Goal: Information Seeking & Learning: Find specific fact

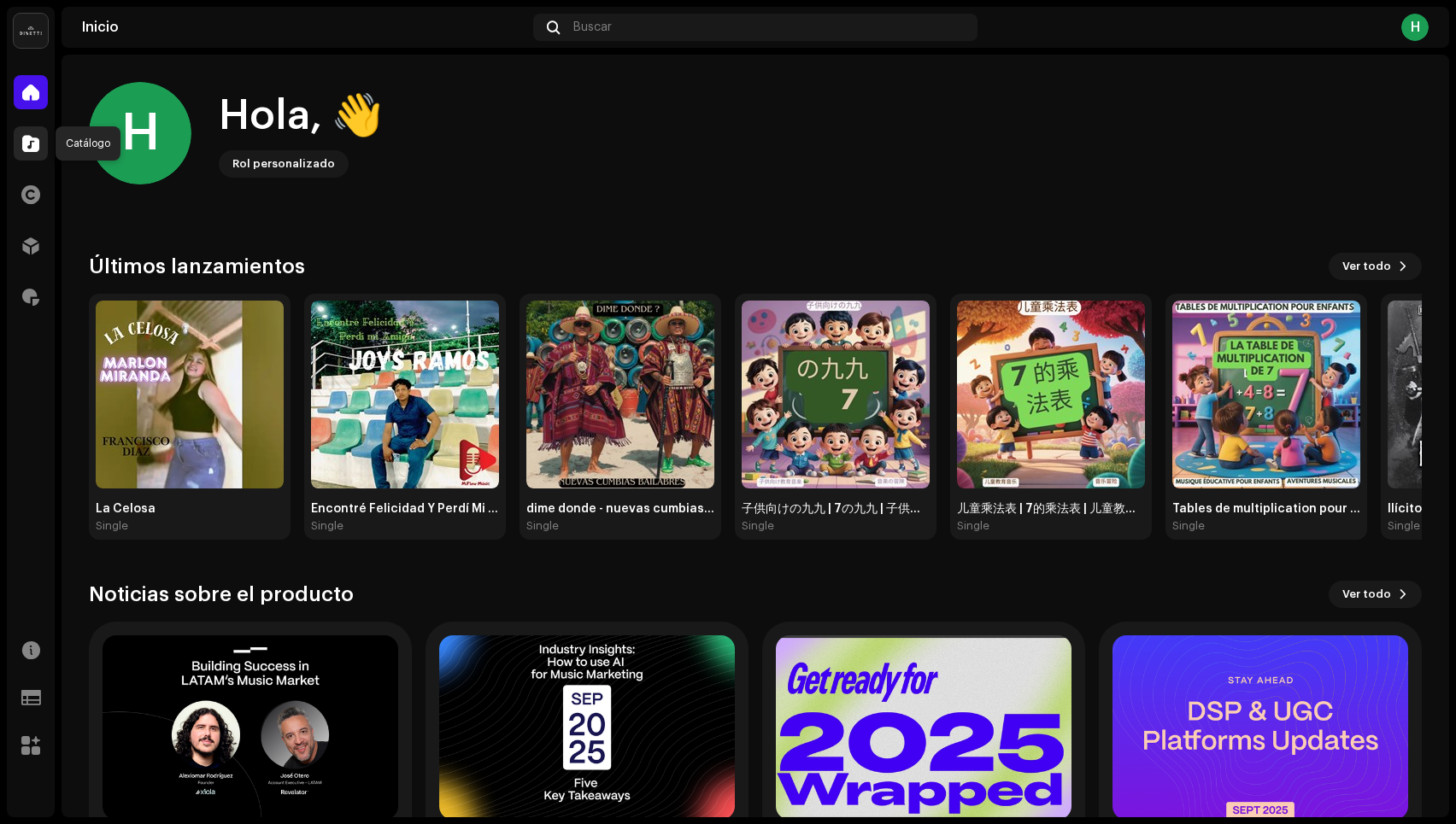
click at [27, 152] on div at bounding box center [30, 144] width 34 height 34
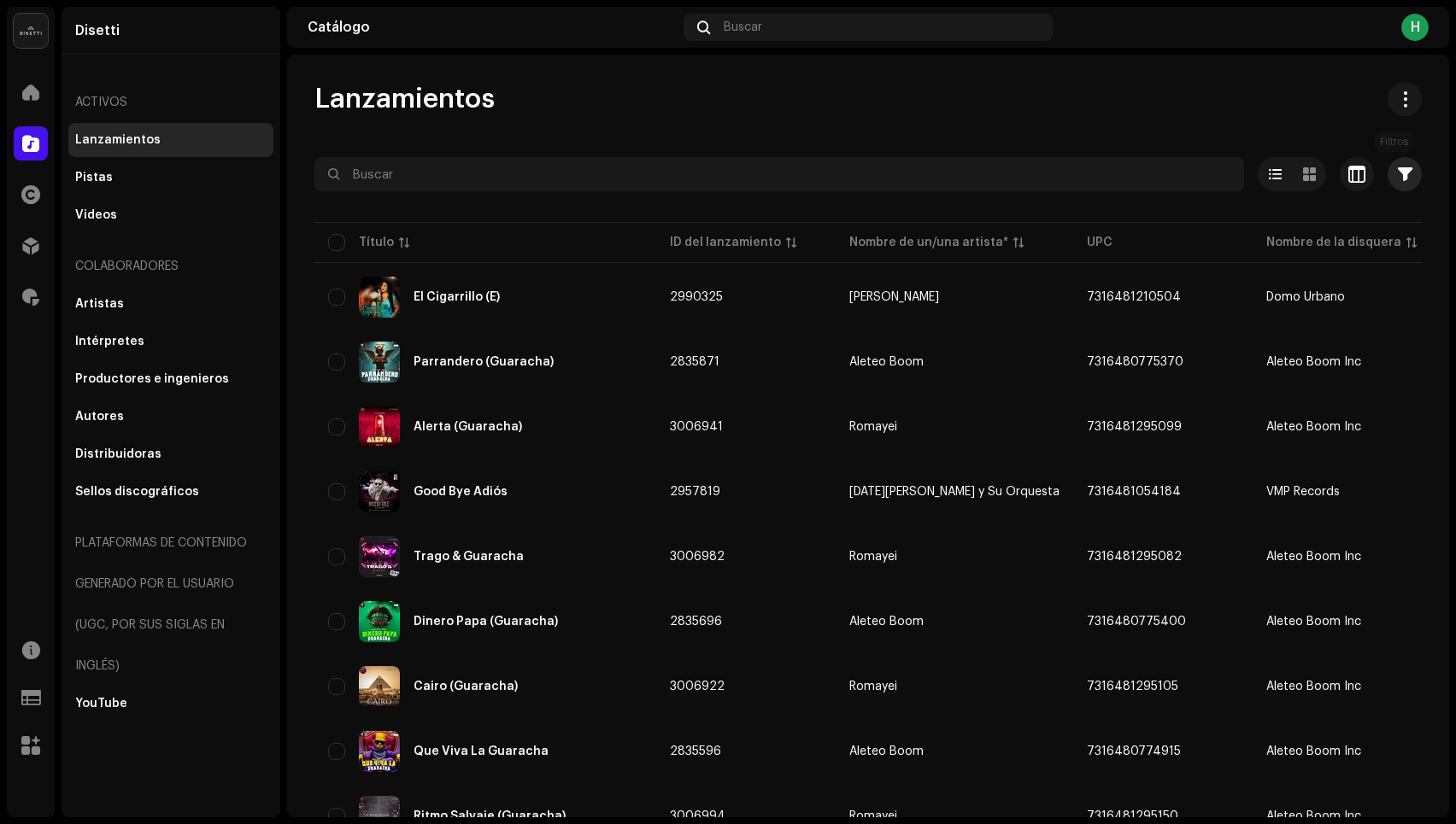
click at [1401, 174] on span "button" at bounding box center [1405, 174] width 14 height 13
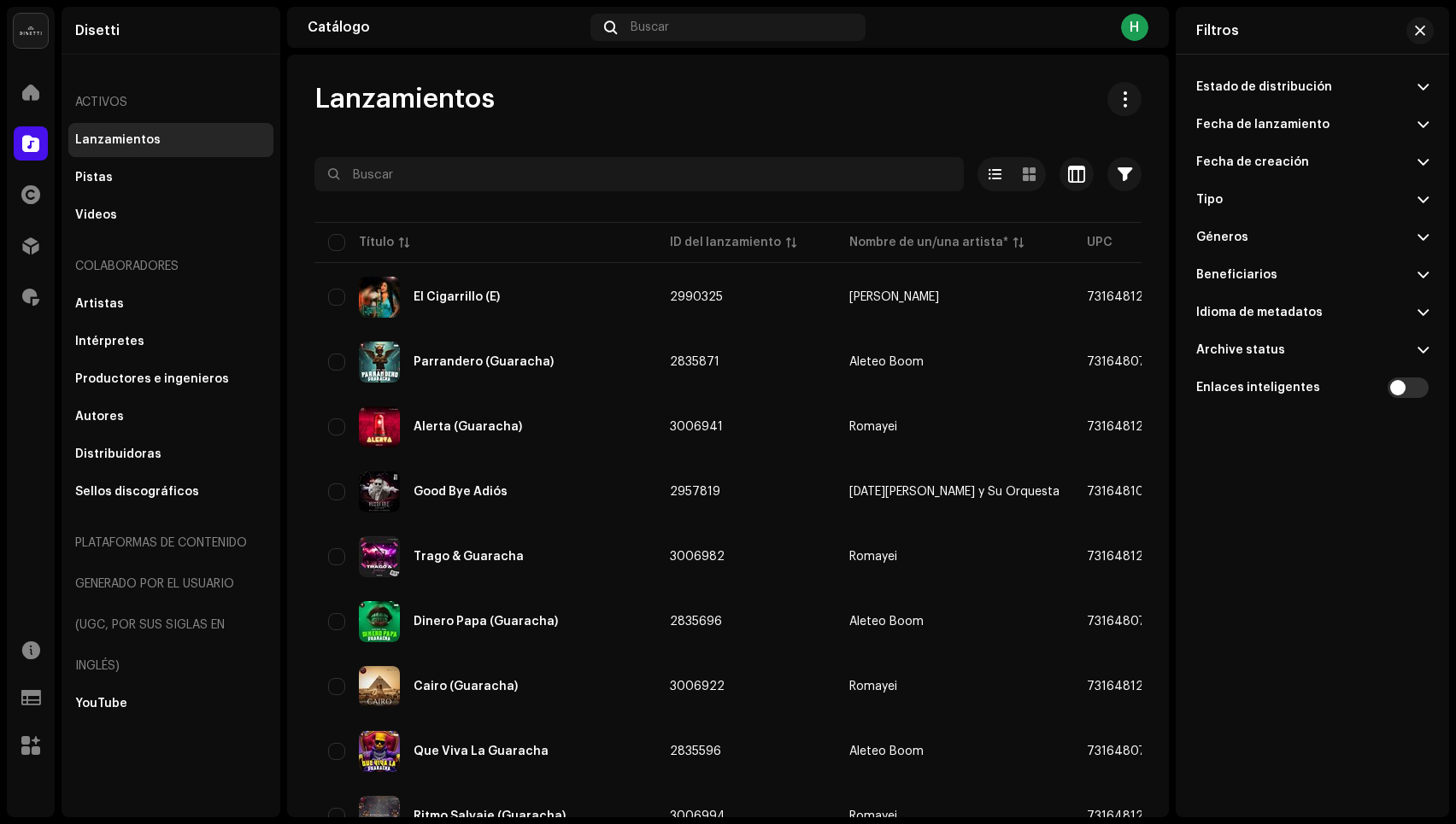
click at [1262, 126] on div "Fecha de lanzamiento" at bounding box center [1263, 124] width 134 height 13
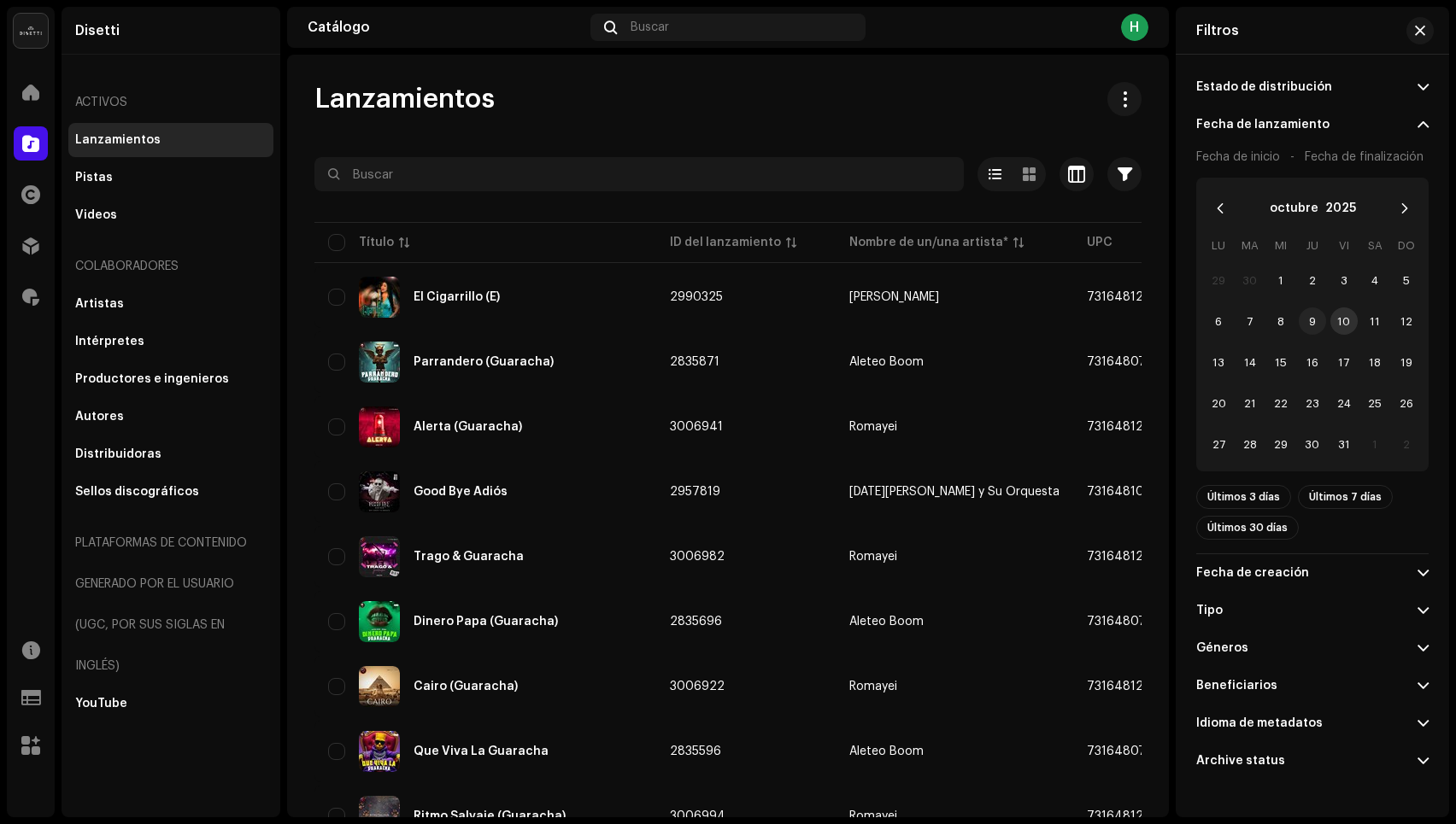
click at [1315, 322] on span "9" at bounding box center [1312, 321] width 27 height 27
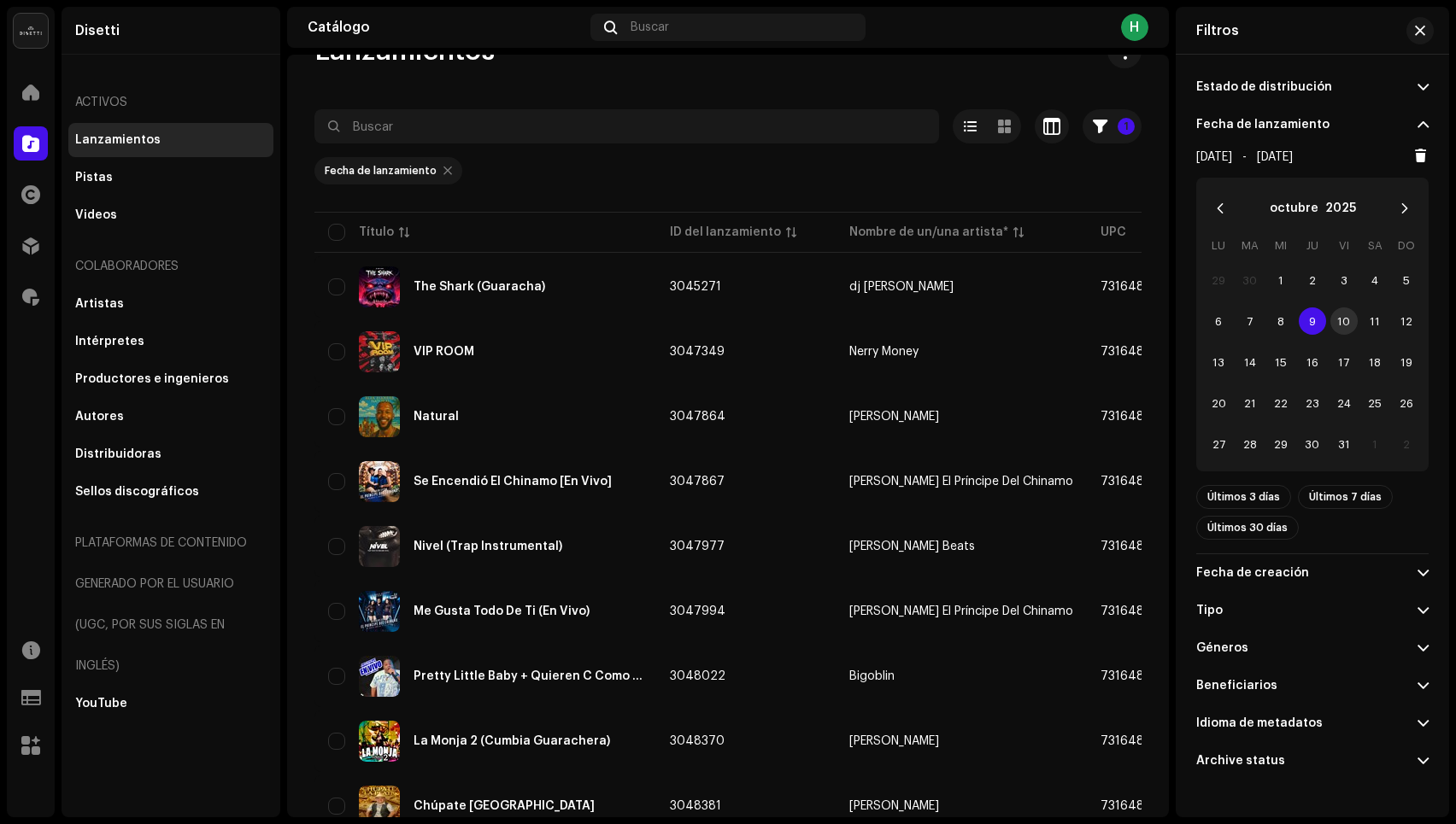
scroll to position [97, 0]
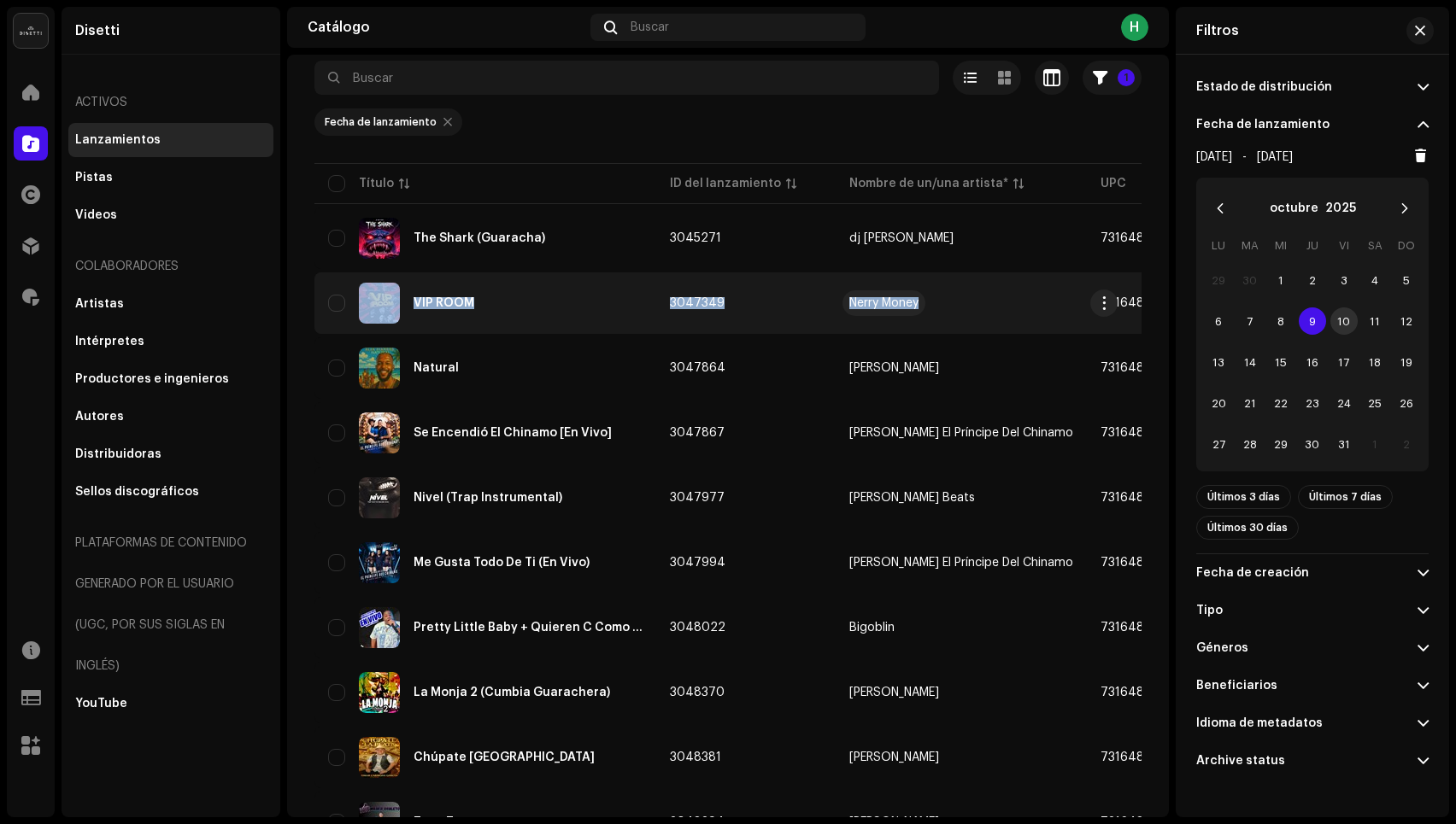
drag, startPoint x: 346, startPoint y: 275, endPoint x: 920, endPoint y: 304, distance: 574.7
click at [920, 304] on tr "VIP ROOM 3047349 Nerry Money 7316481383819 Nerry Money [DATE] 1 [DATE] 03:18" at bounding box center [1251, 303] width 1875 height 62
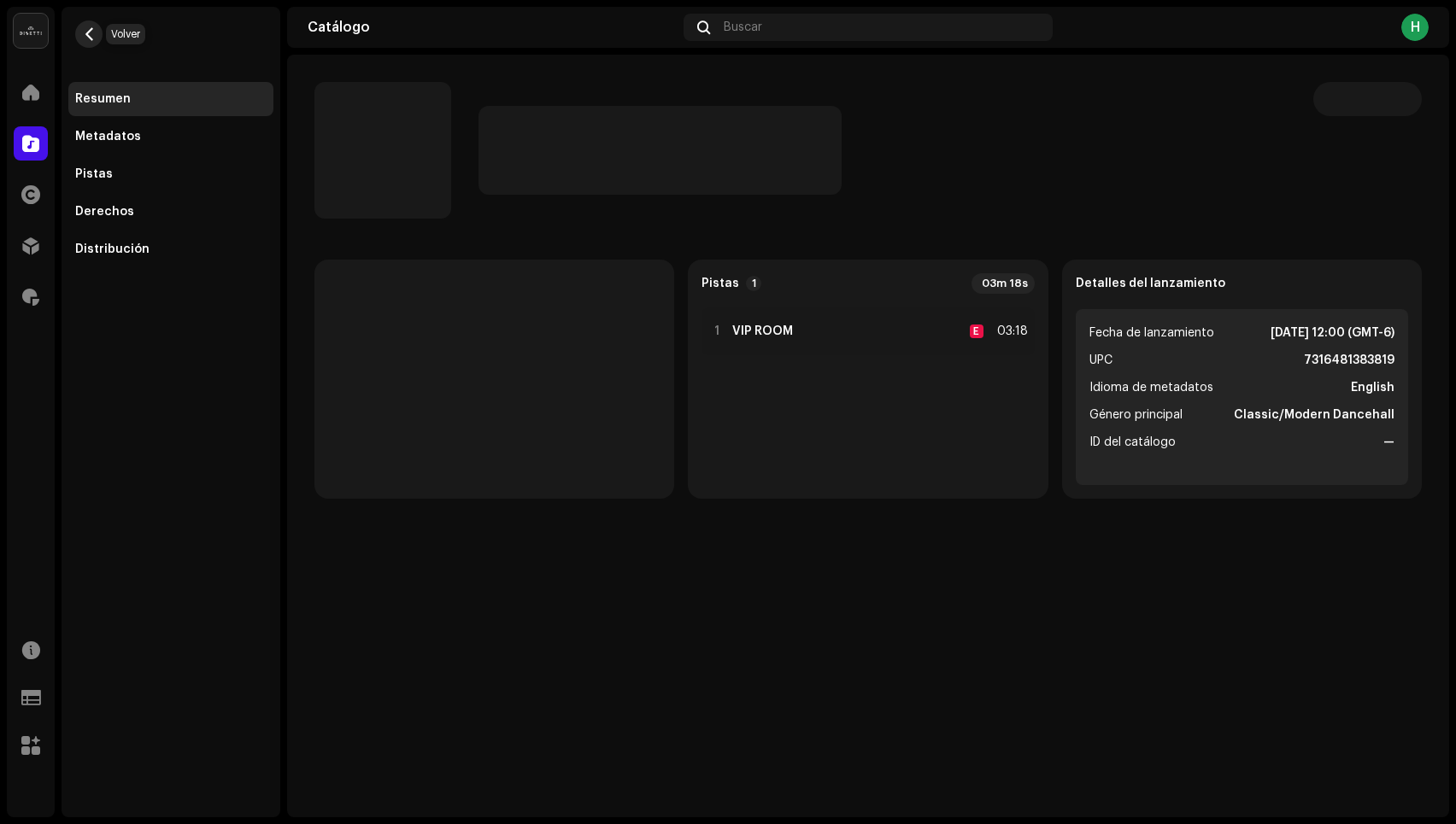
click at [89, 29] on span "button" at bounding box center [89, 34] width 13 height 13
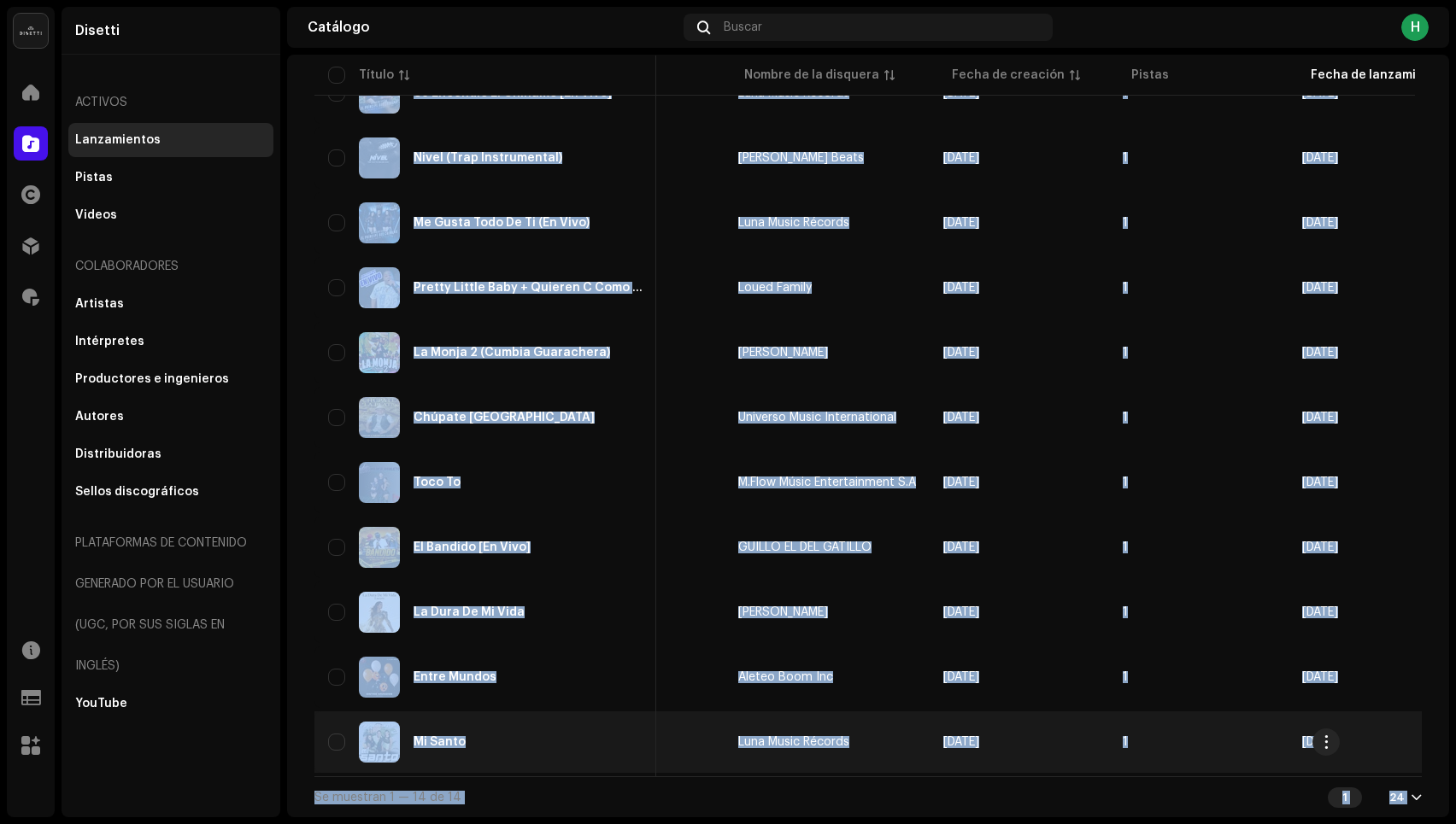
scroll to position [0, 628]
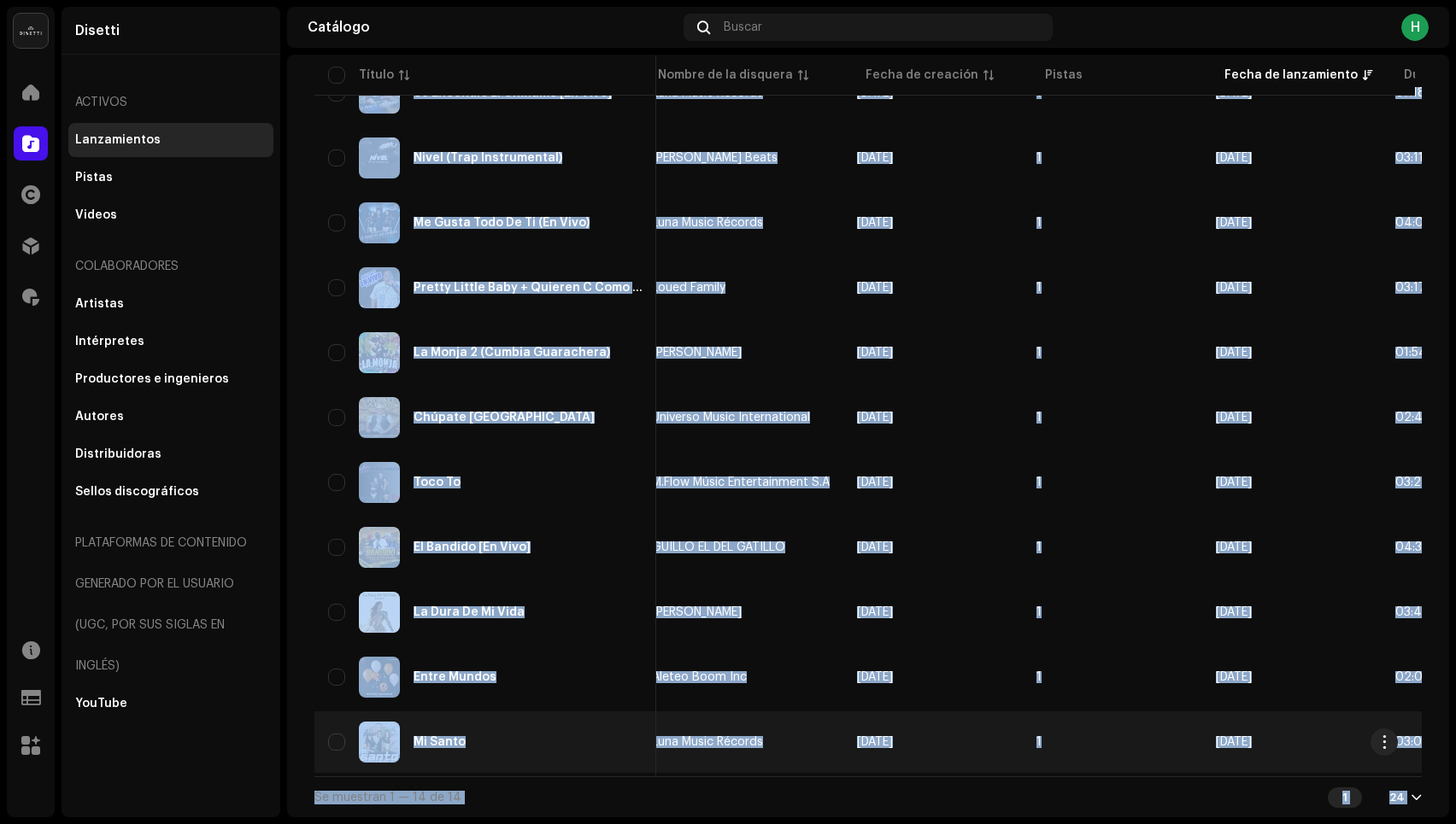
drag, startPoint x: 325, startPoint y: 310, endPoint x: 1254, endPoint y: 754, distance: 1029.6
click at [1254, 754] on tbody "The Shark (Guaracha) 3045271 dj [PERSON_NAME] fuego 7316481374497 Chuleria Inc …" at bounding box center [623, 297] width 1875 height 950
copy tbody "Lor Ipsum (Dolorsit) 0526147 am cons adipi 3567532247730 Elitsedd Eiu Tempo 6 i…"
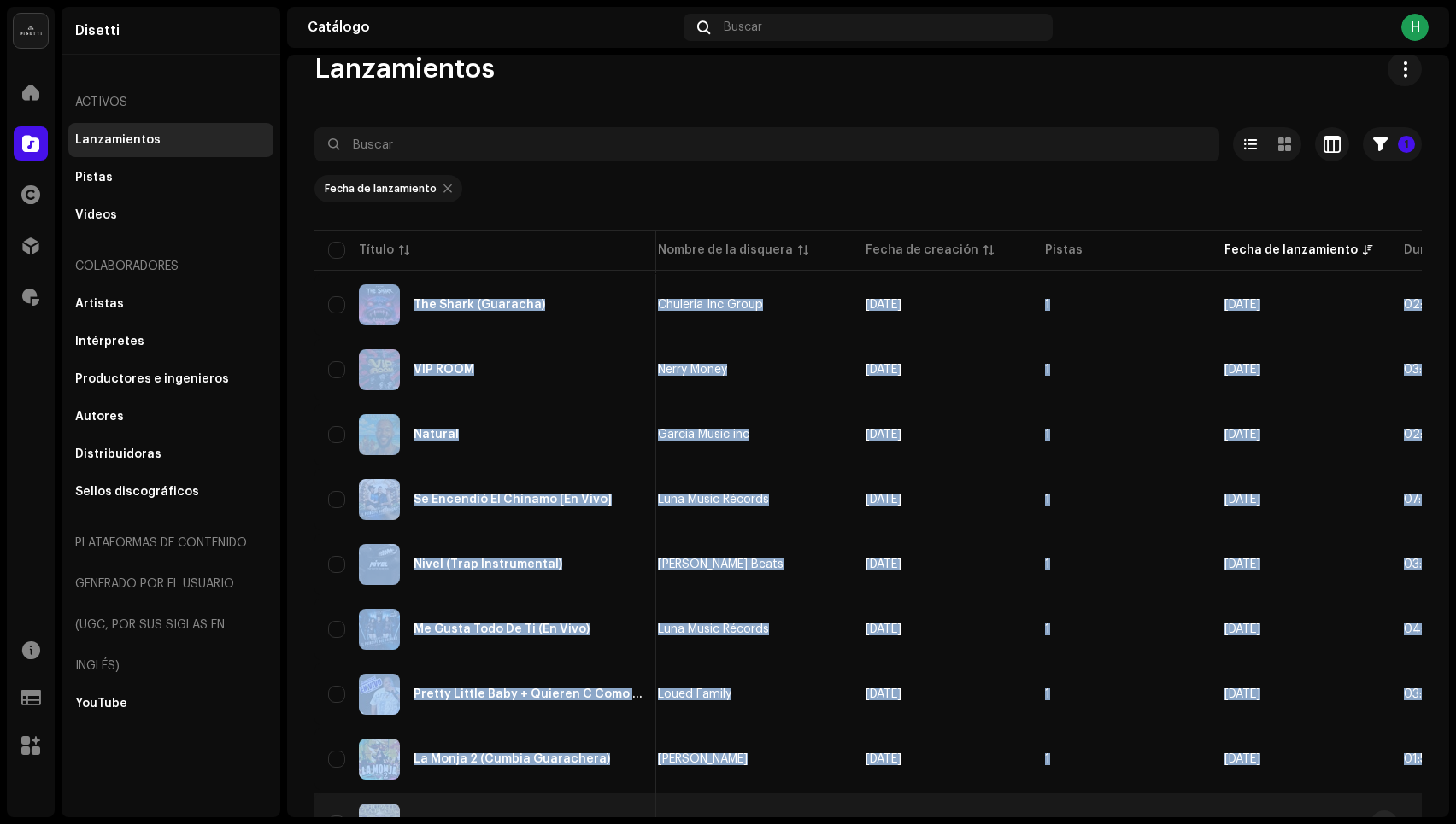
scroll to position [0, 0]
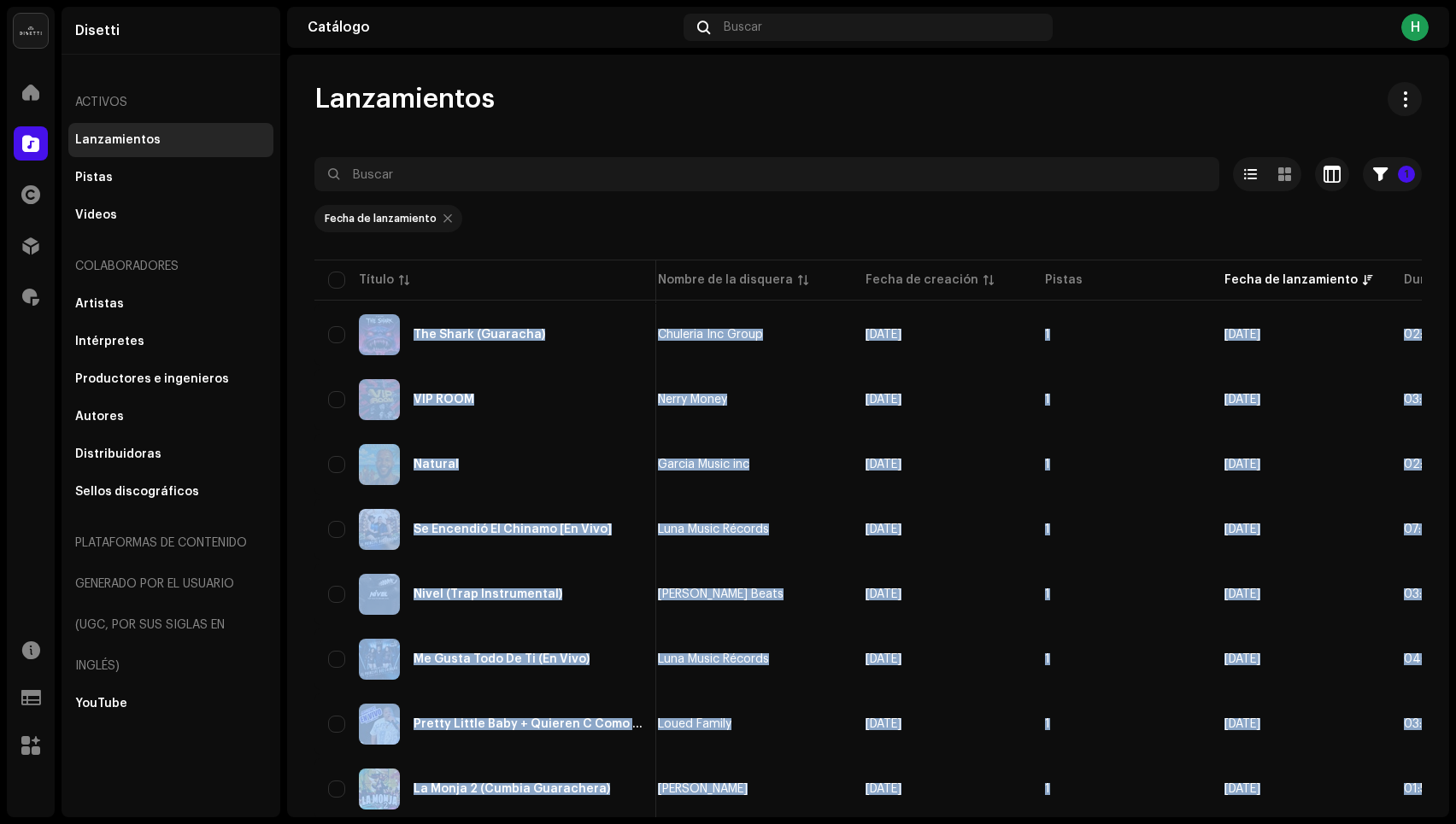
copy tbody "Lor Ipsum (Dolorsit) 0526147 am cons adipi 3567532247730 Elitsedd Eiu Tempo 6 i…"
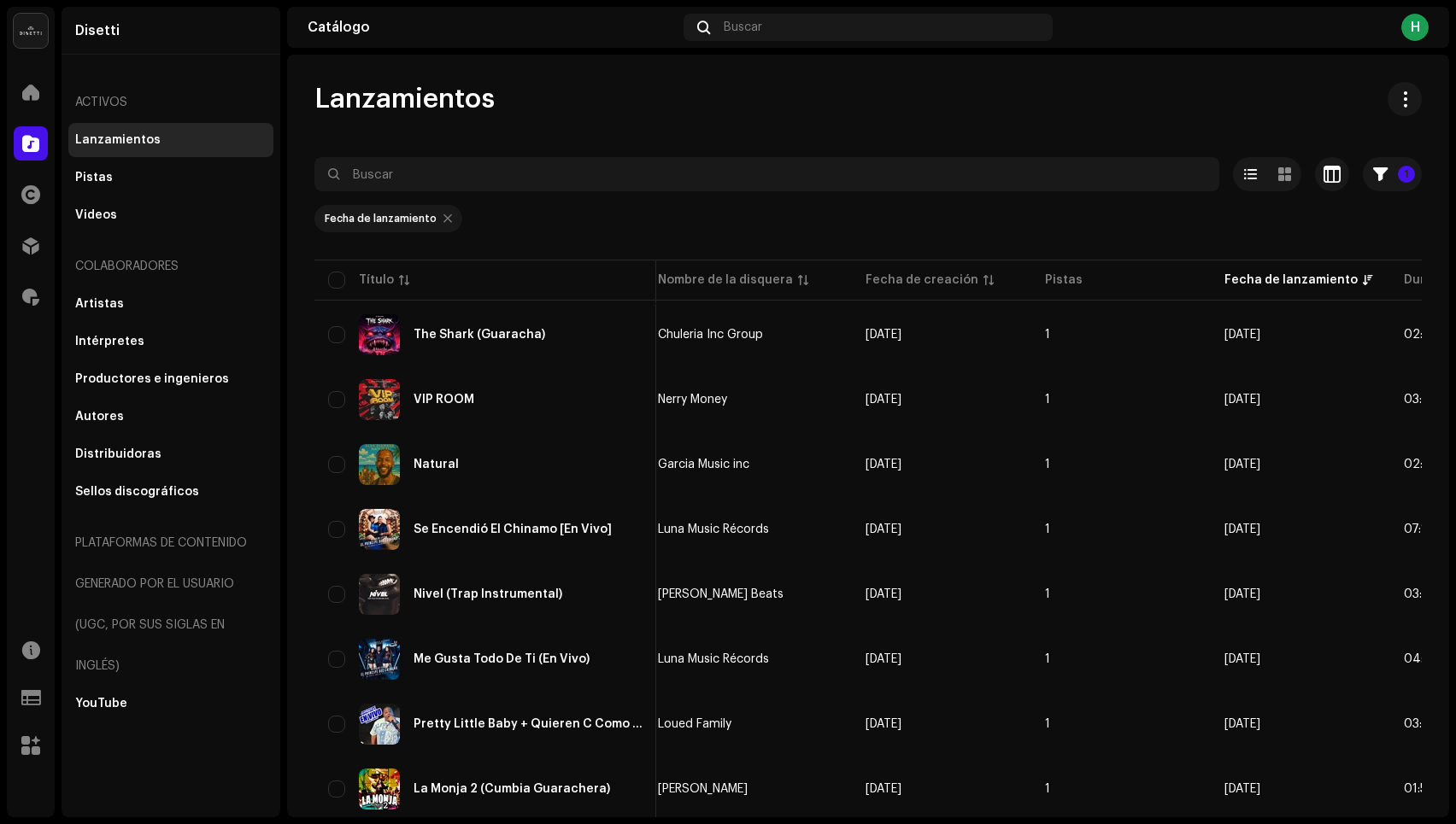
click at [1140, 134] on div "Lanzamientos 1 Seleccionado 0 Opciones Filtros Estado de distribución Nunca se …" at bounding box center [868, 669] width 1162 height 1173
click at [1380, 182] on button "1" at bounding box center [1393, 174] width 59 height 34
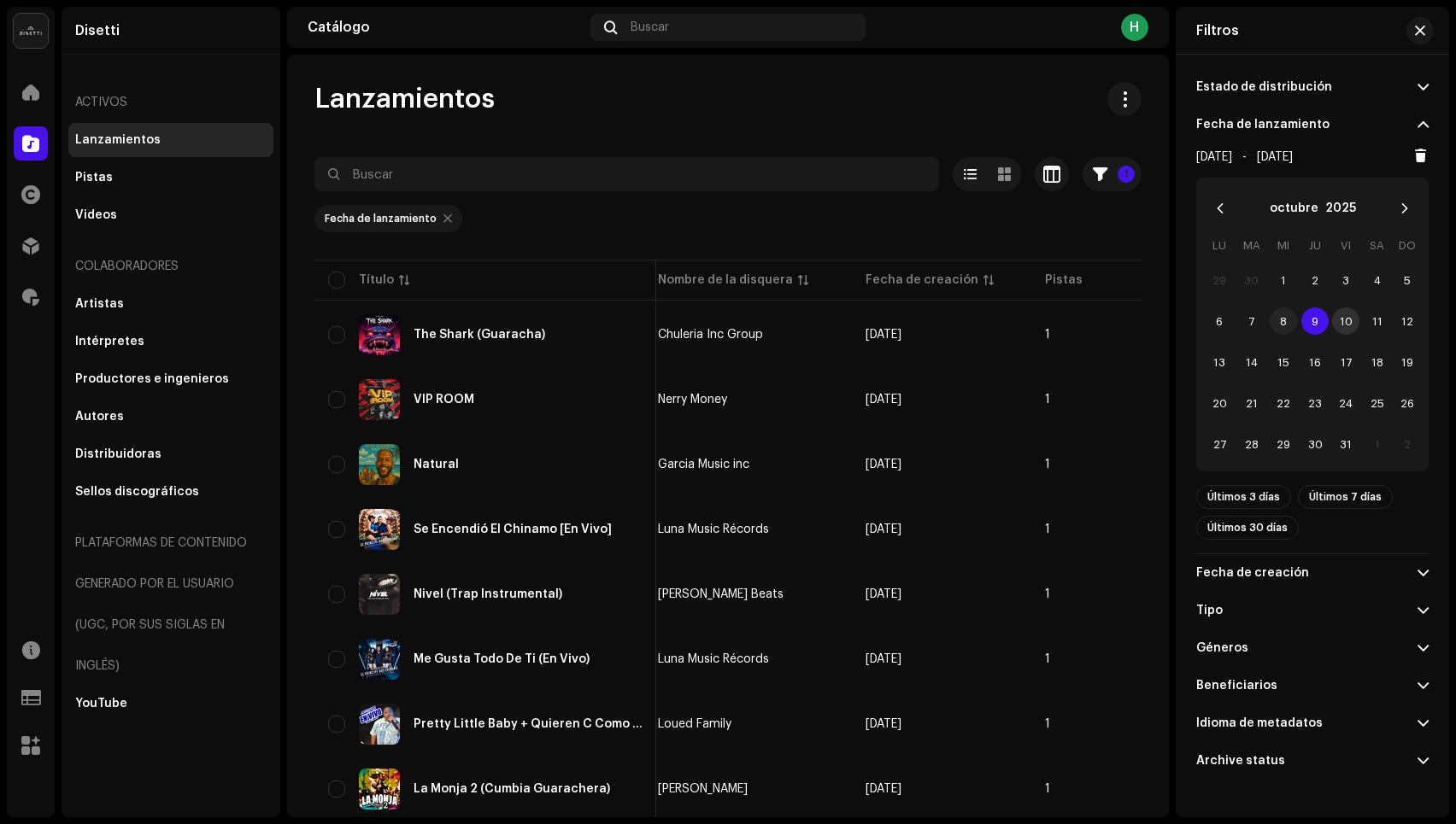
click at [1274, 319] on span "8" at bounding box center [1283, 321] width 27 height 27
click at [1279, 319] on span "8" at bounding box center [1283, 321] width 27 height 27
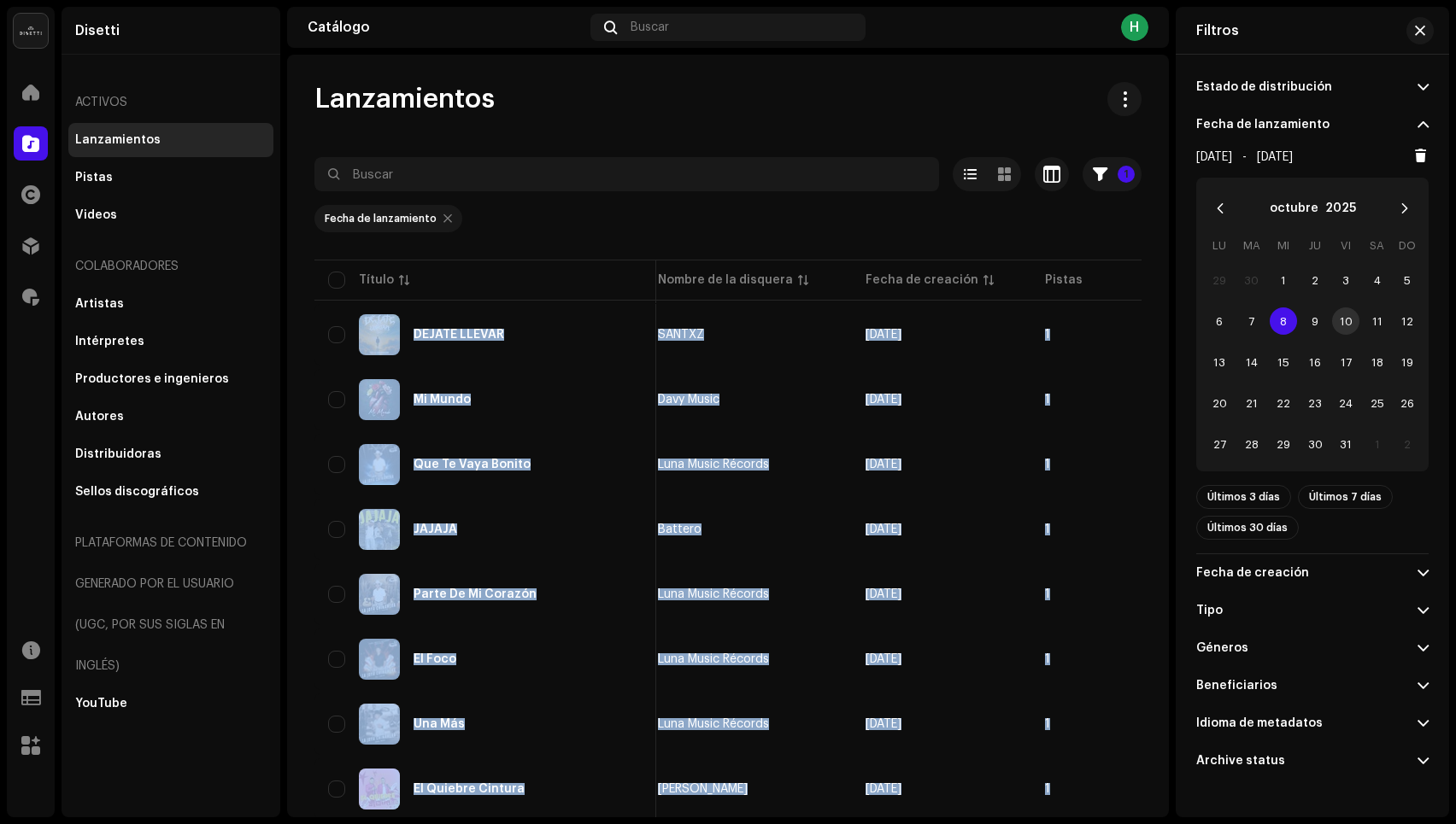
scroll to position [253, 0]
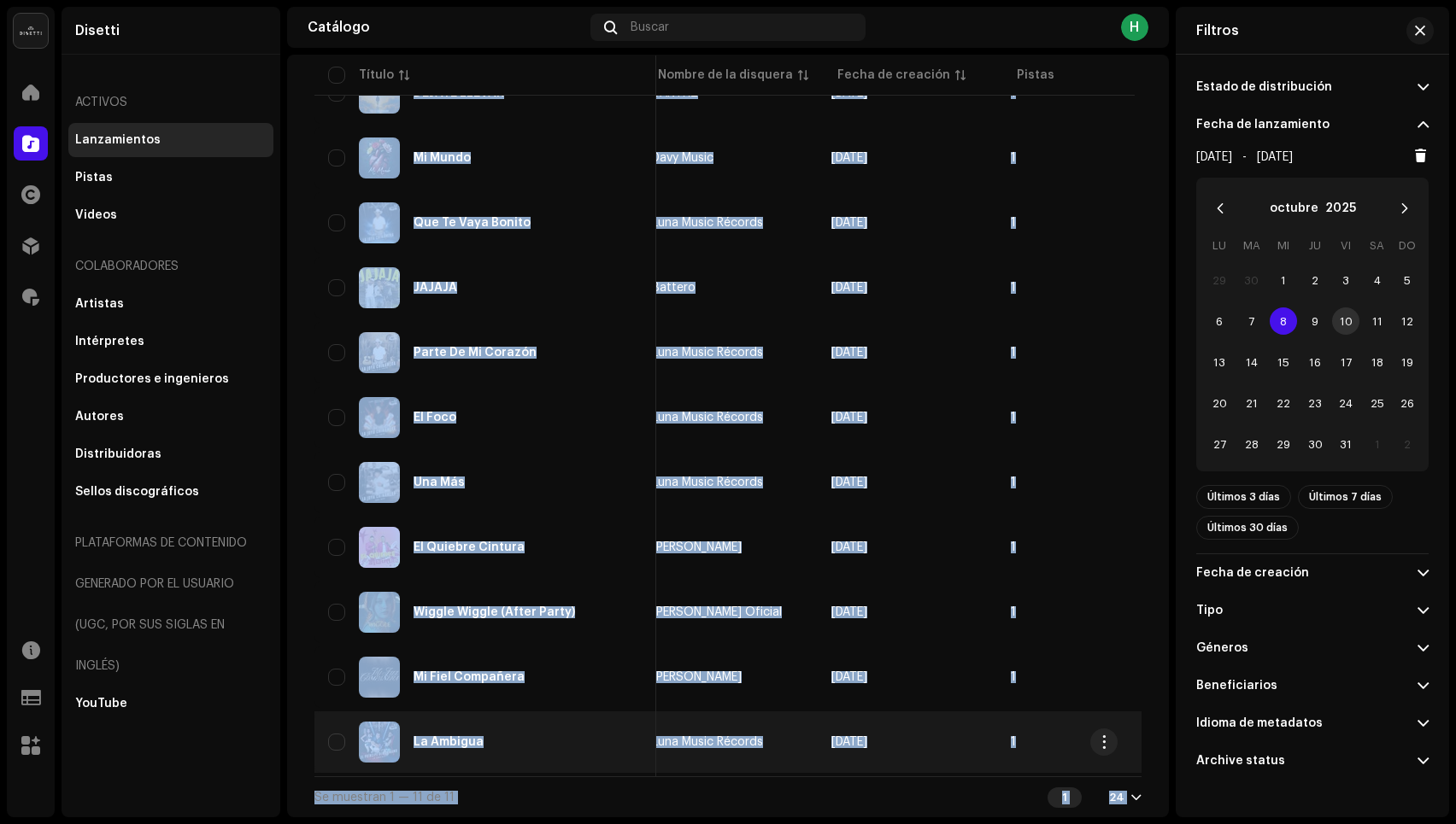
drag, startPoint x: 322, startPoint y: 312, endPoint x: 1062, endPoint y: 741, distance: 855.4
click at [1062, 741] on tbody "DÉJATE LLEVAR 3001218 SANTXZ 7316481265917 SANTXZ [DATE] 1 [DATE] 02:22 Mi Mund…" at bounding box center [611, 395] width 1849 height 755
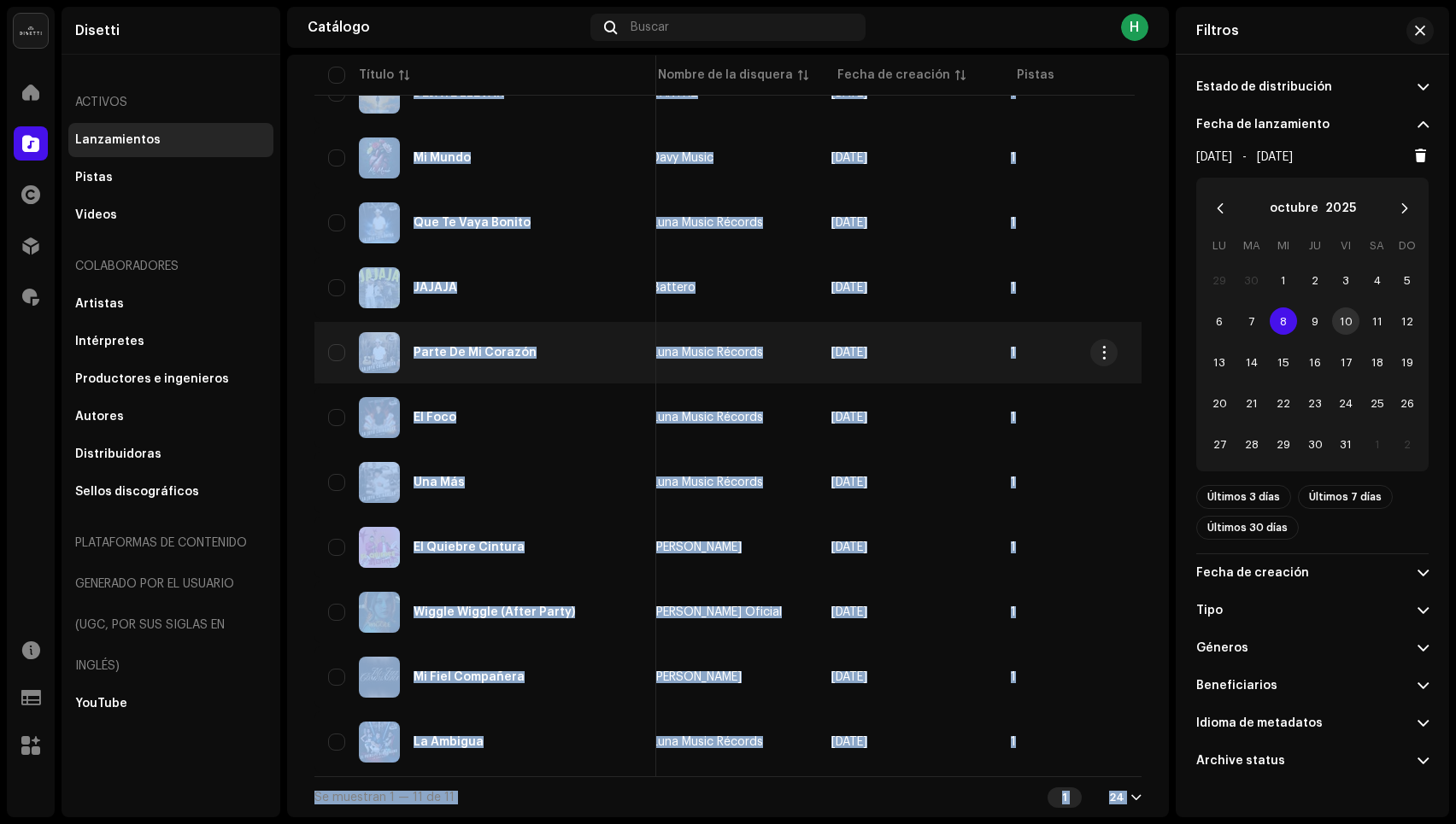
copy tbody "LOREMI DOLORS 0775878 AMETCO 7684224910331 ADIPIS 9 elit 0999 9 1 sed 8551 52:3…"
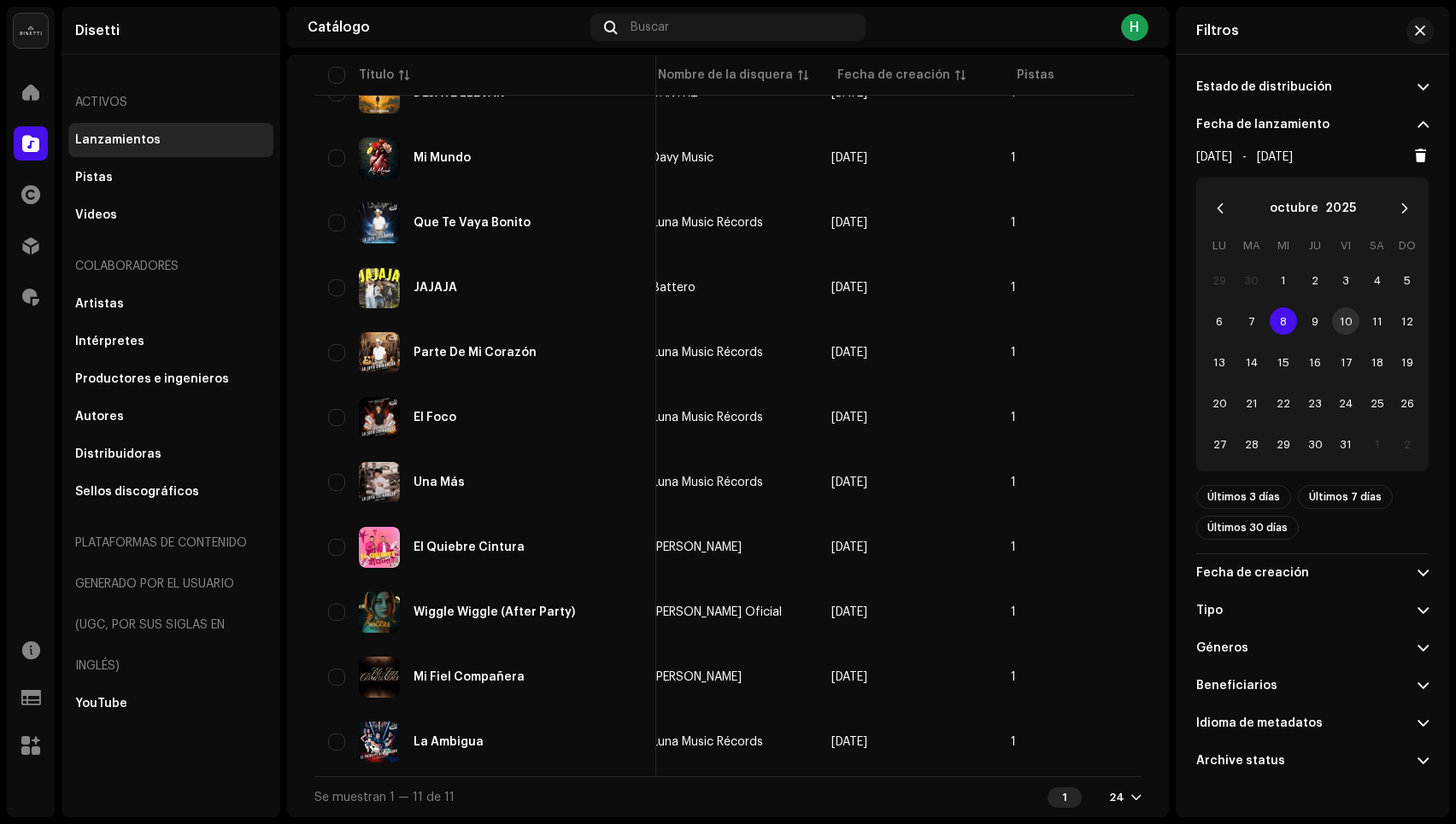
click at [1349, 321] on span "10" at bounding box center [1345, 321] width 27 height 27
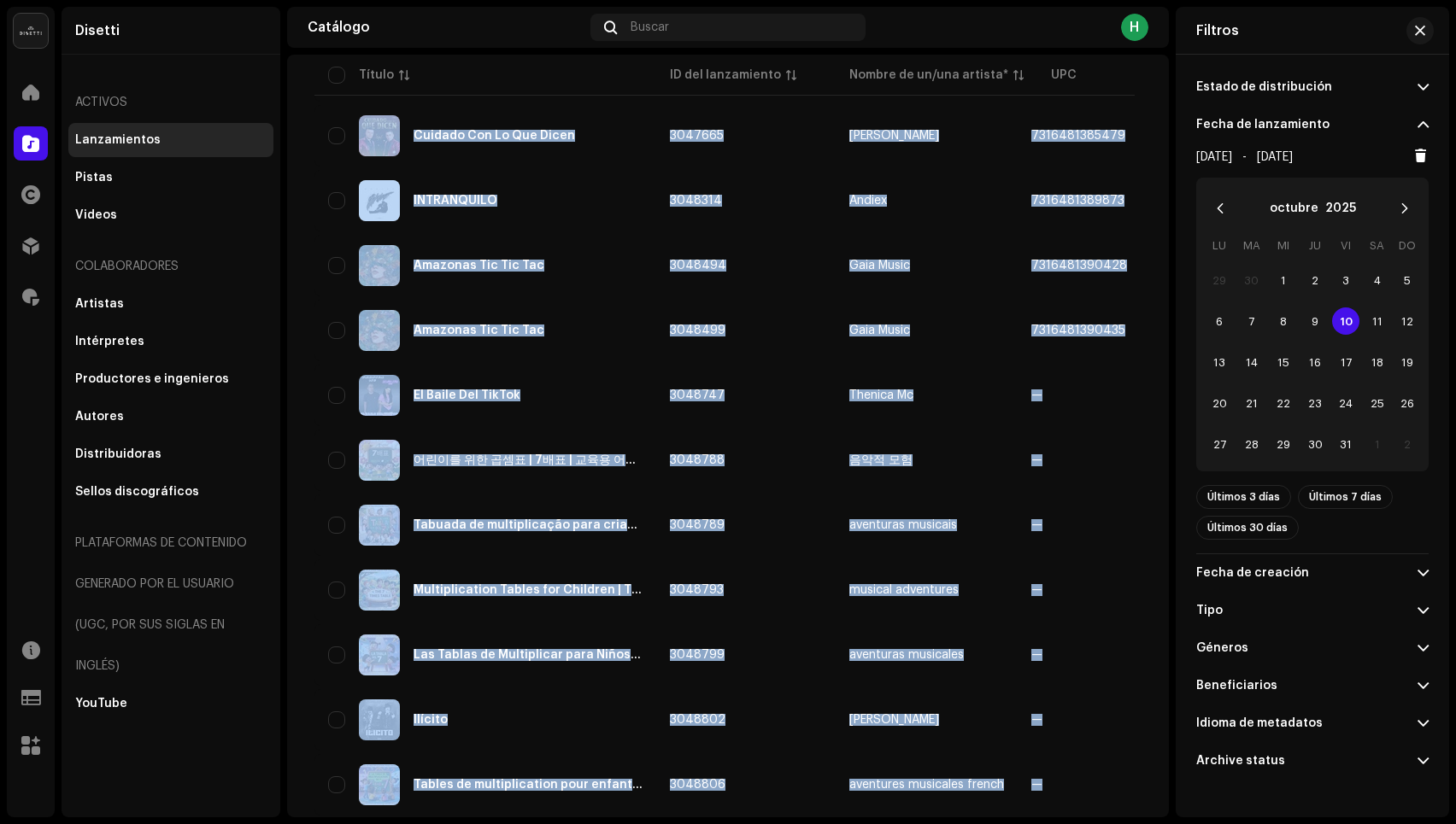
scroll to position [837, 0]
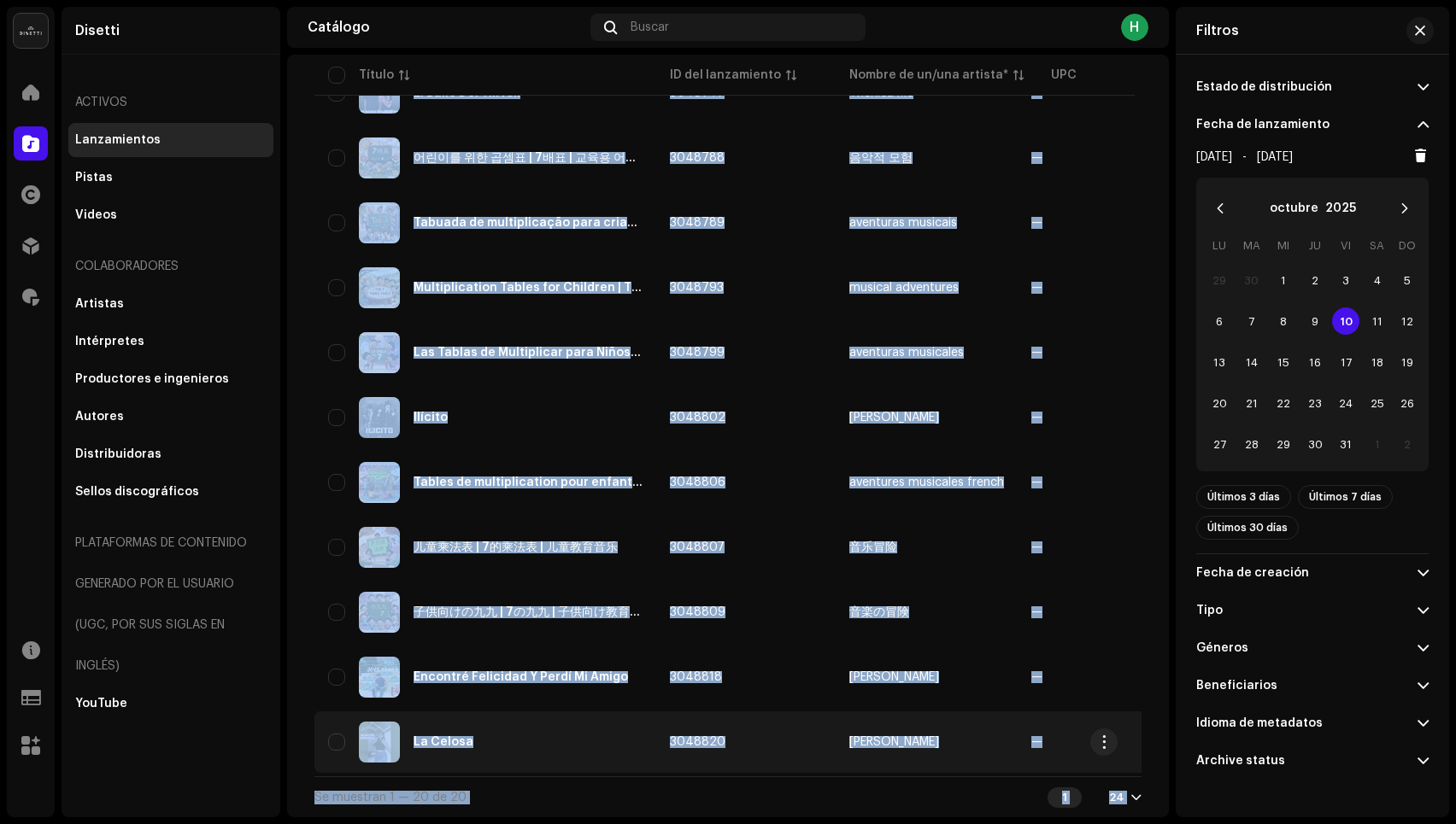
drag, startPoint x: 321, startPoint y: 303, endPoint x: 1052, endPoint y: 730, distance: 846.6
click at [1052, 730] on tbody "Ovni (Guaracha) 2864804 Romayei 7316480862094 Aleteo Boom Inc [DATE] 1 [DATE] 0…" at bounding box center [1246, 103] width 1862 height 1339
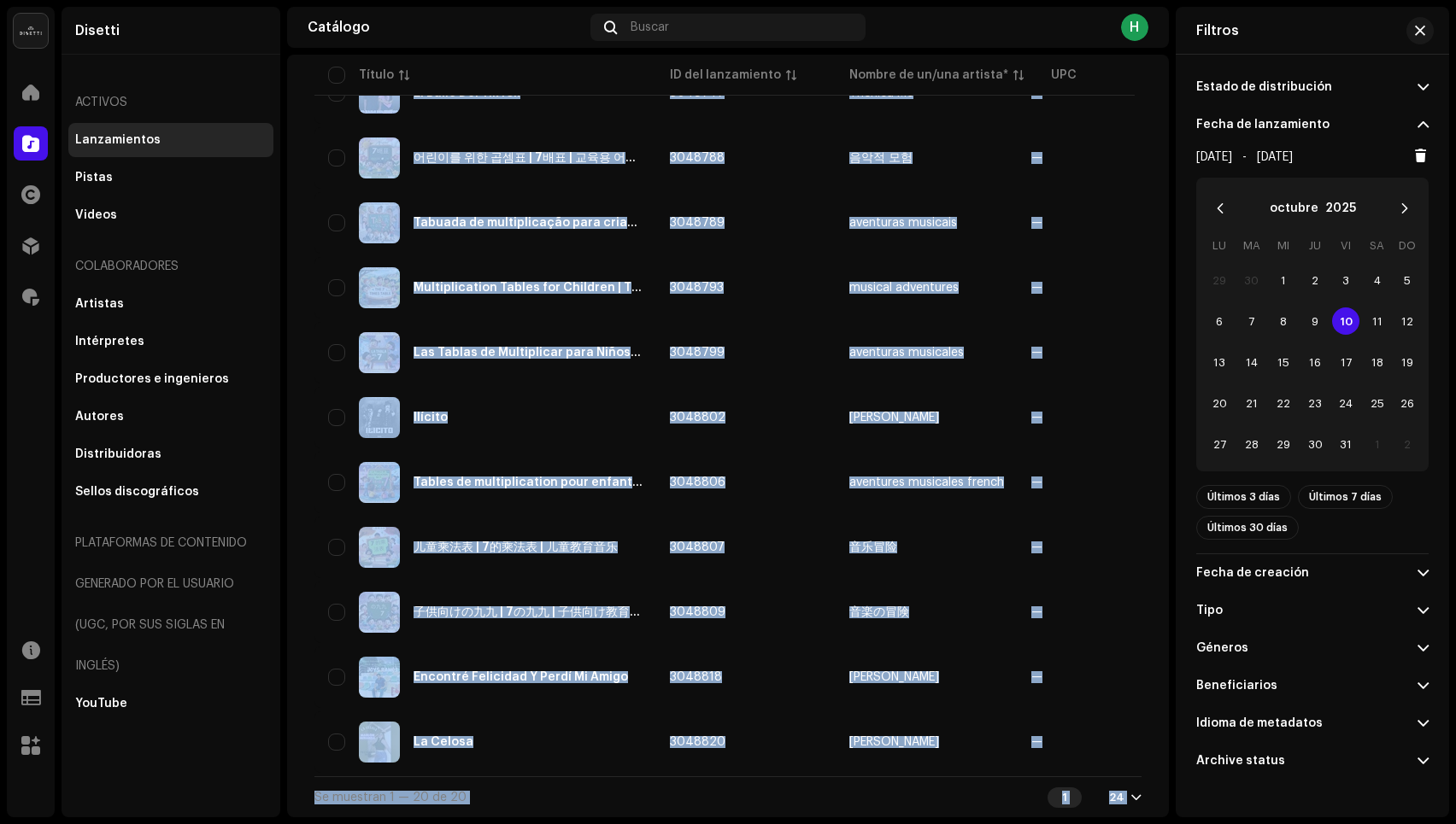
copy tbody "Lore (Ipsumdol) 3659786 Sitamet 0214055024741 Consec Adip Eli 76 sed 3752 5 97 …"
